Goal: Find specific page/section: Find specific page/section

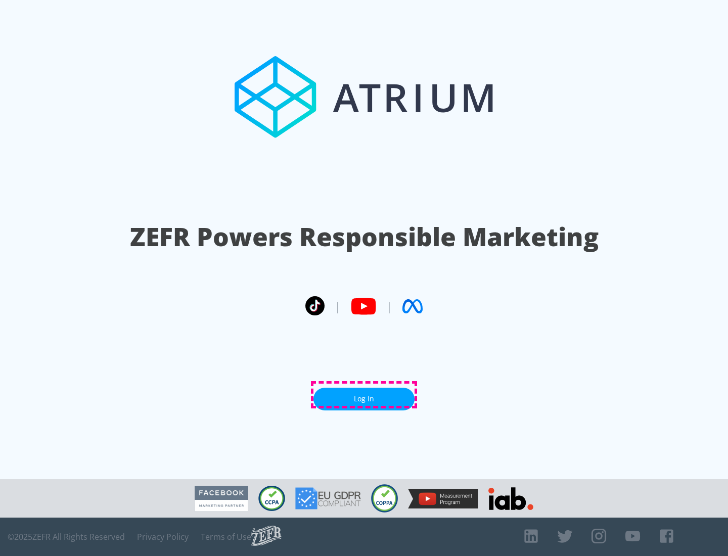
click at [364, 395] on link "Log In" at bounding box center [363, 399] width 101 height 23
